Goal: Check status: Check status

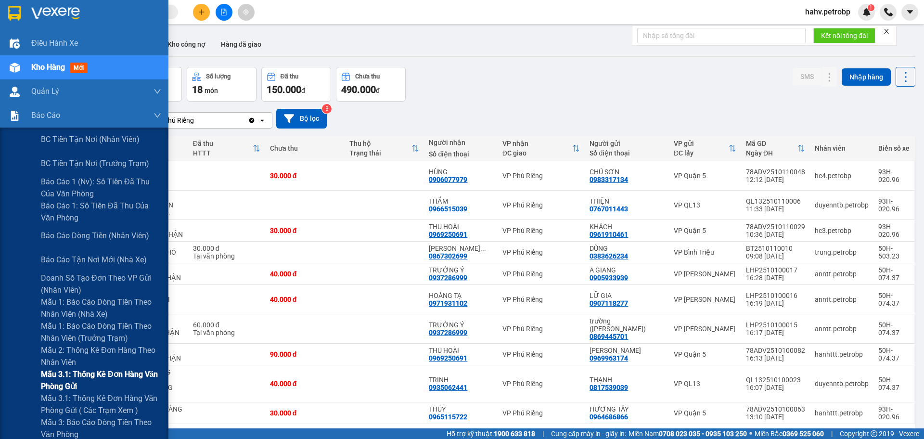
click at [51, 380] on span "Mẫu 3.1: Thống kê đơn hàng văn phòng gửi" at bounding box center [101, 380] width 120 height 24
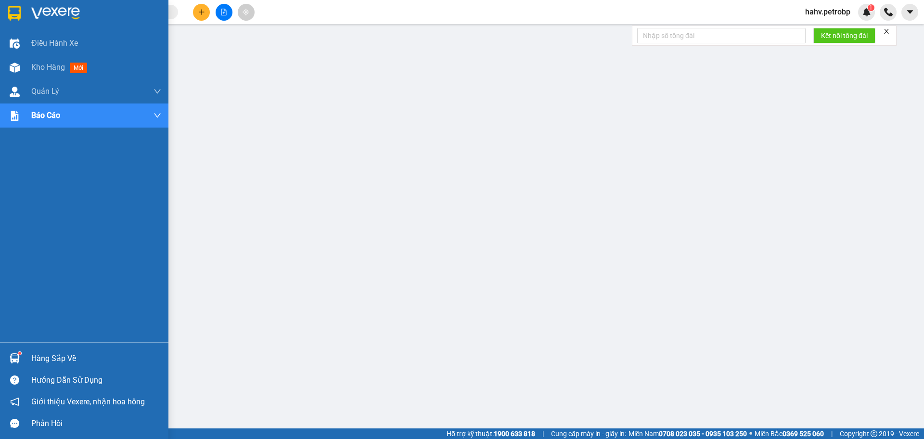
click at [71, 356] on div "Hàng sắp về" at bounding box center [96, 358] width 130 height 14
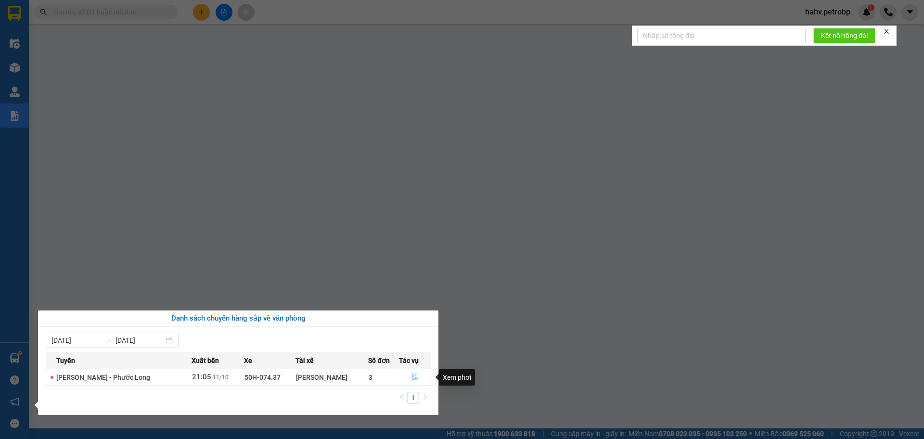
click at [414, 376] on icon "file-done" at bounding box center [414, 376] width 7 height 7
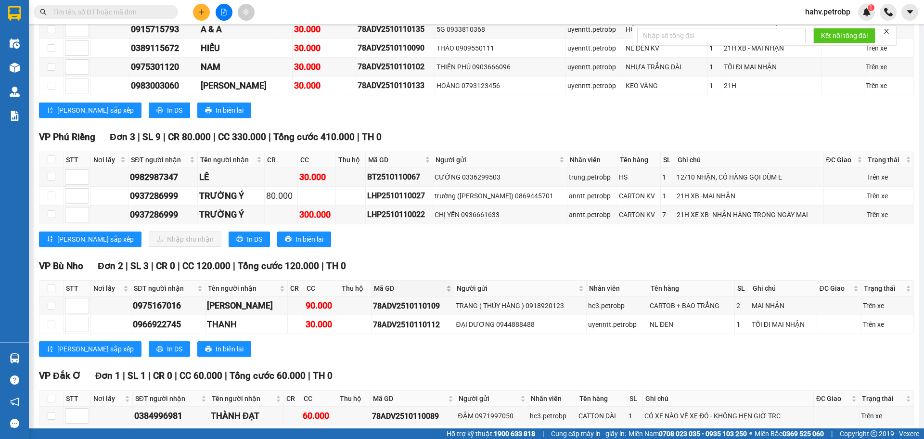
scroll to position [1367, 0]
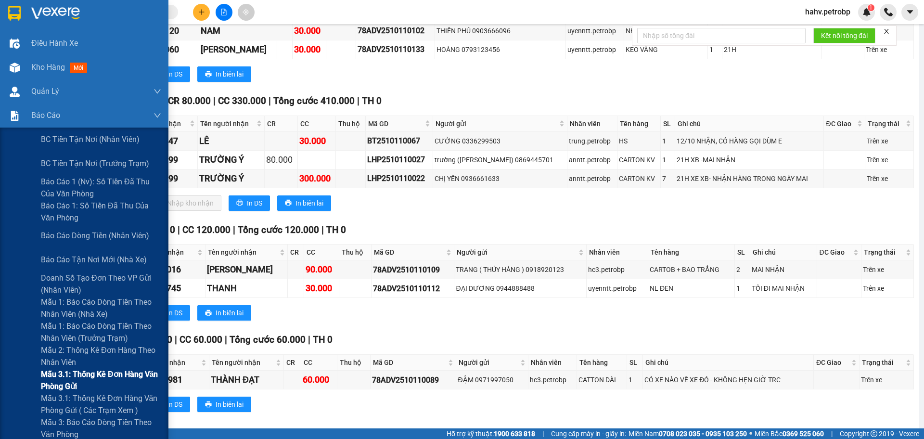
click at [9, 371] on div "Mẫu 3.1: Thống kê đơn hàng văn phòng gửi" at bounding box center [84, 380] width 168 height 24
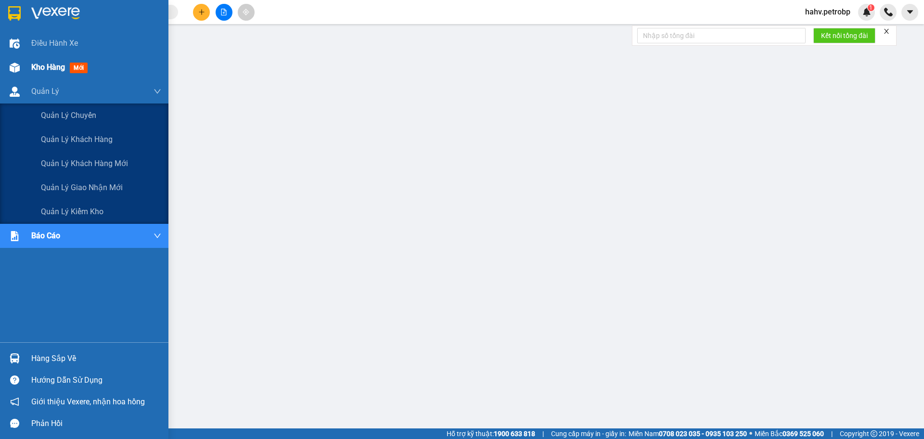
click at [74, 67] on span "mới" at bounding box center [79, 68] width 18 height 11
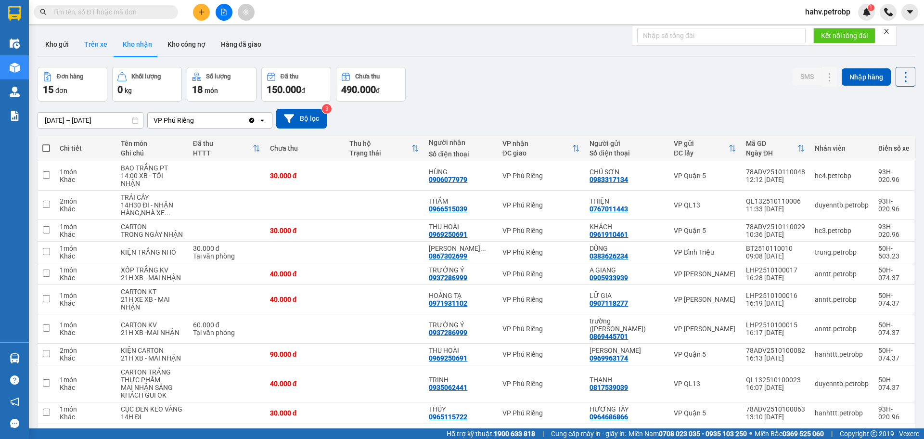
click at [88, 38] on button "Trên xe" at bounding box center [96, 44] width 38 height 23
type input "[DATE] – [DATE]"
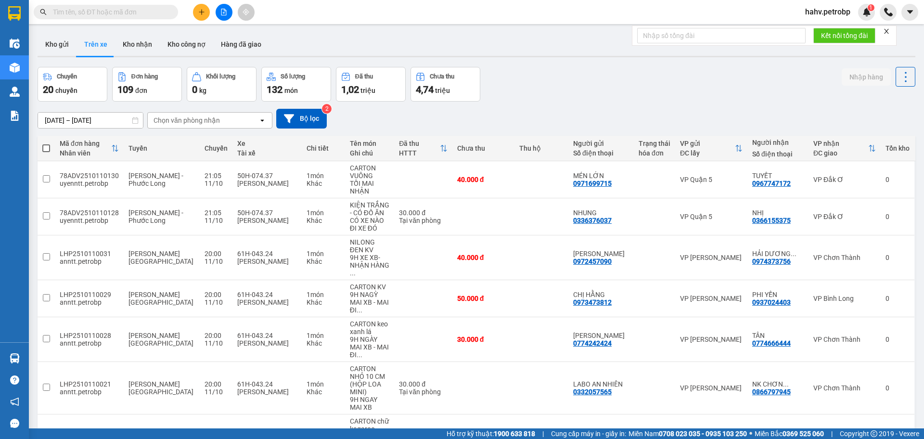
click at [111, 44] on button "Trên xe" at bounding box center [96, 44] width 38 height 23
click at [229, 15] on button at bounding box center [224, 12] width 17 height 17
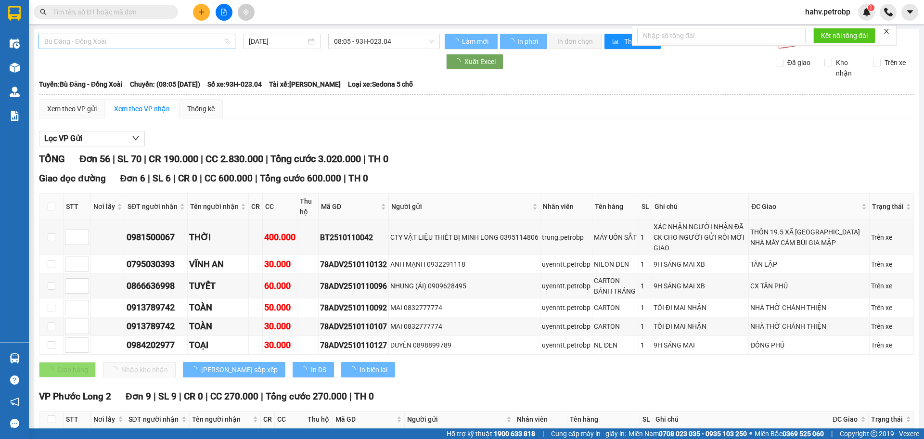
click at [152, 38] on span "Bù Đăng - Đồng Xoài" at bounding box center [136, 41] width 185 height 14
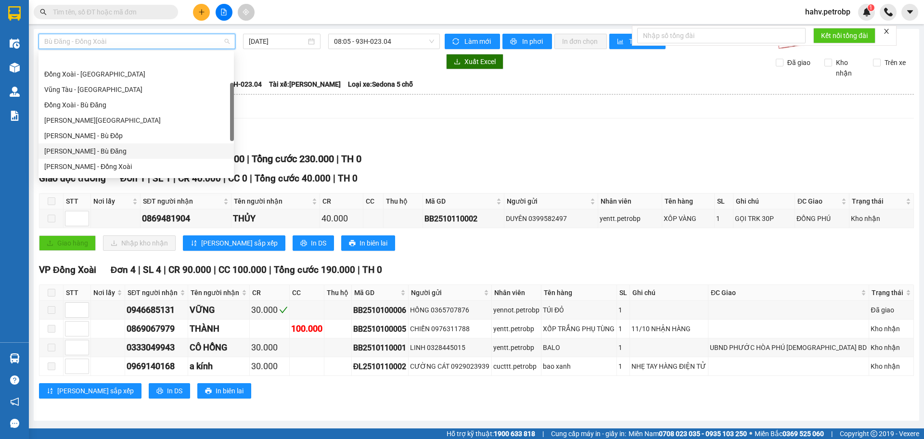
scroll to position [111, 0]
click at [134, 135] on div "[PERSON_NAME] - Phước Long" at bounding box center [136, 134] width 184 height 11
type input "[DATE]"
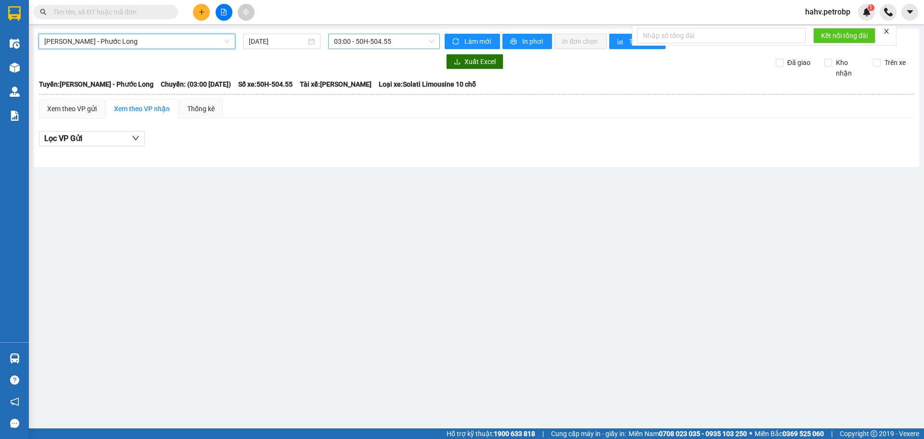
click at [357, 41] on span "03:00 - 50H-504.55" at bounding box center [384, 41] width 100 height 14
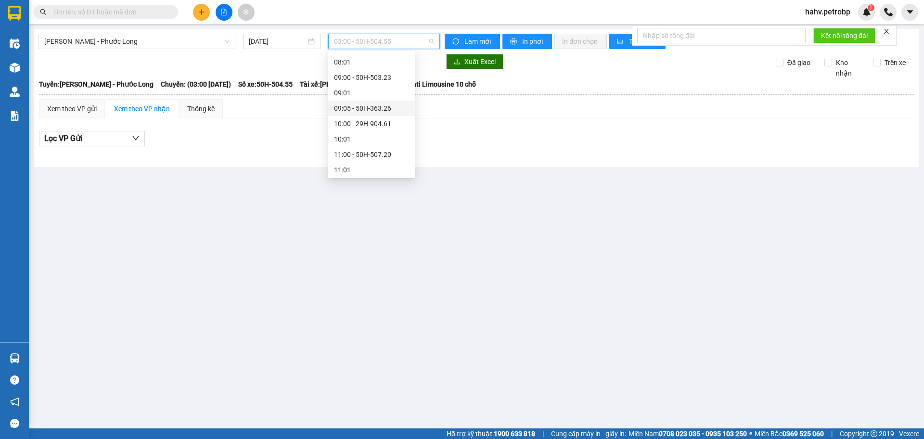
scroll to position [192, 0]
click at [372, 99] on div "09:05 - 50H-363.26" at bounding box center [371, 99] width 75 height 11
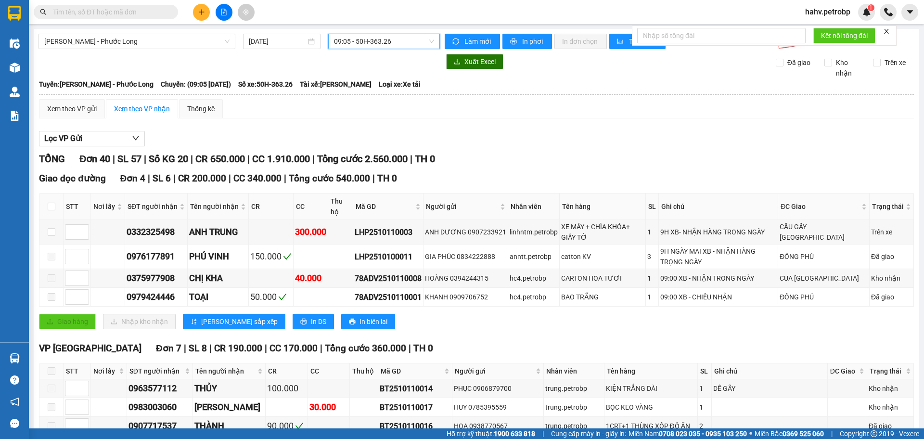
click at [388, 40] on span "09:05 - 50H-363.26" at bounding box center [384, 41] width 100 height 14
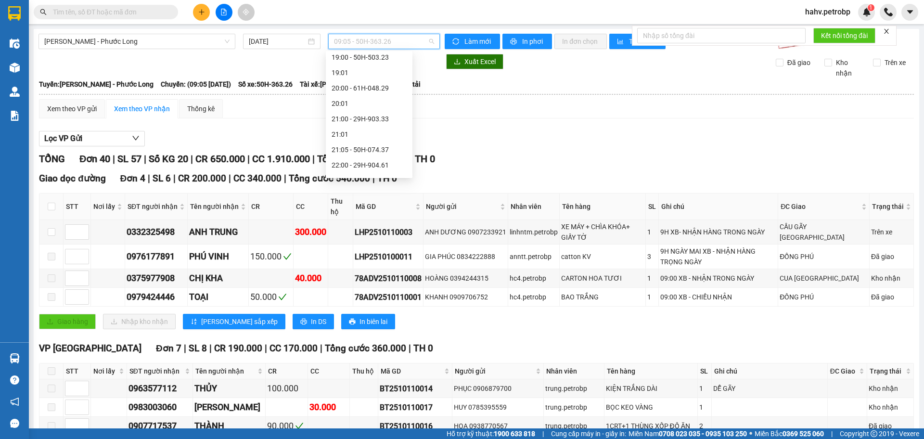
scroll to position [529, 0]
click at [371, 145] on div "21:05 - 50H-074.37" at bounding box center [369, 147] width 75 height 11
